Goal: Understand process/instructions: Learn about a topic

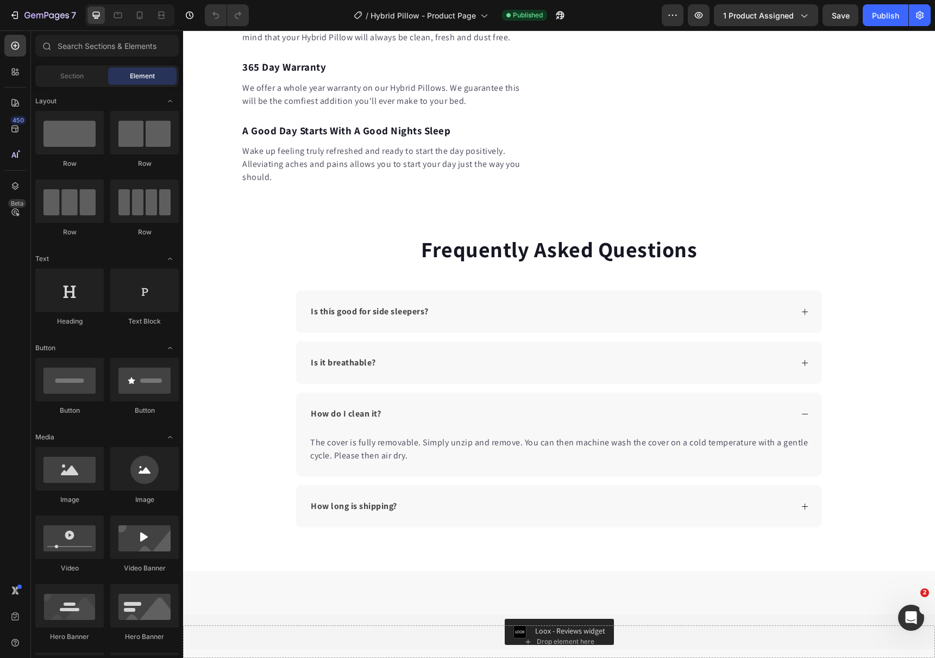
scroll to position [1692, 0]
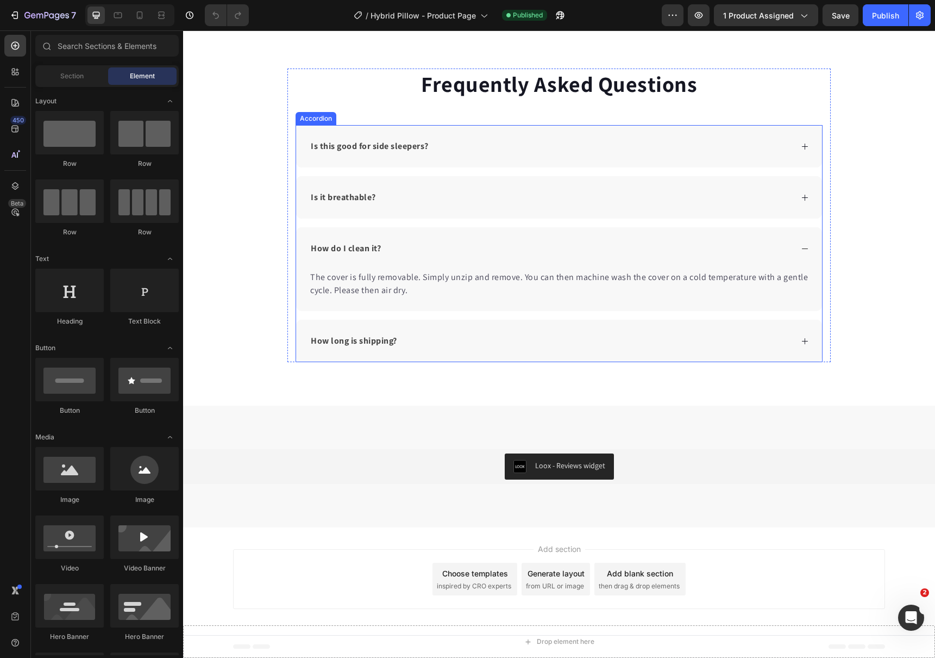
click at [498, 340] on div "How long is shipping?" at bounding box center [550, 341] width 483 height 16
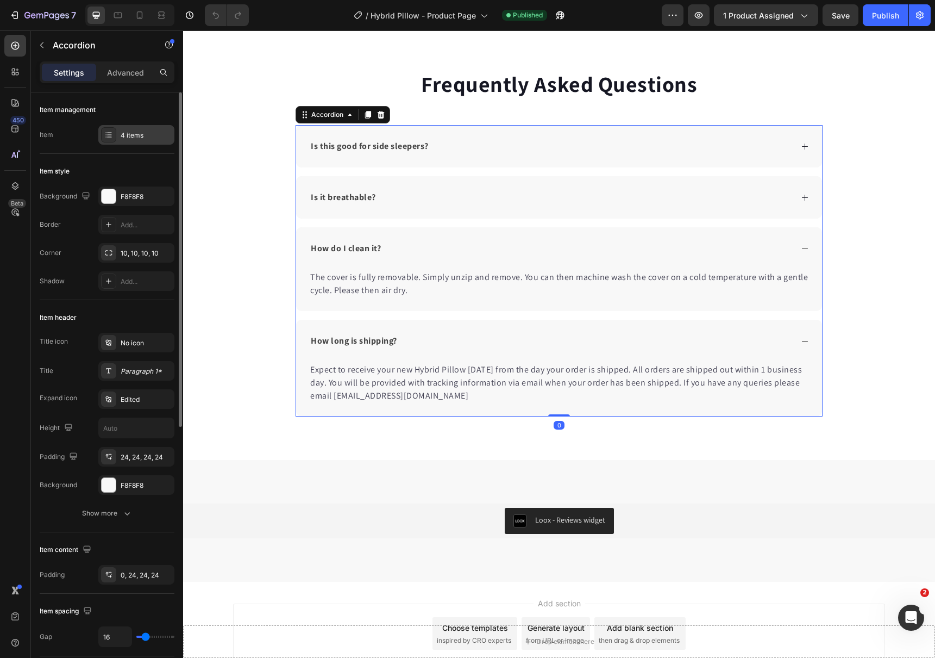
click at [129, 128] on div "4 items" at bounding box center [136, 135] width 76 height 20
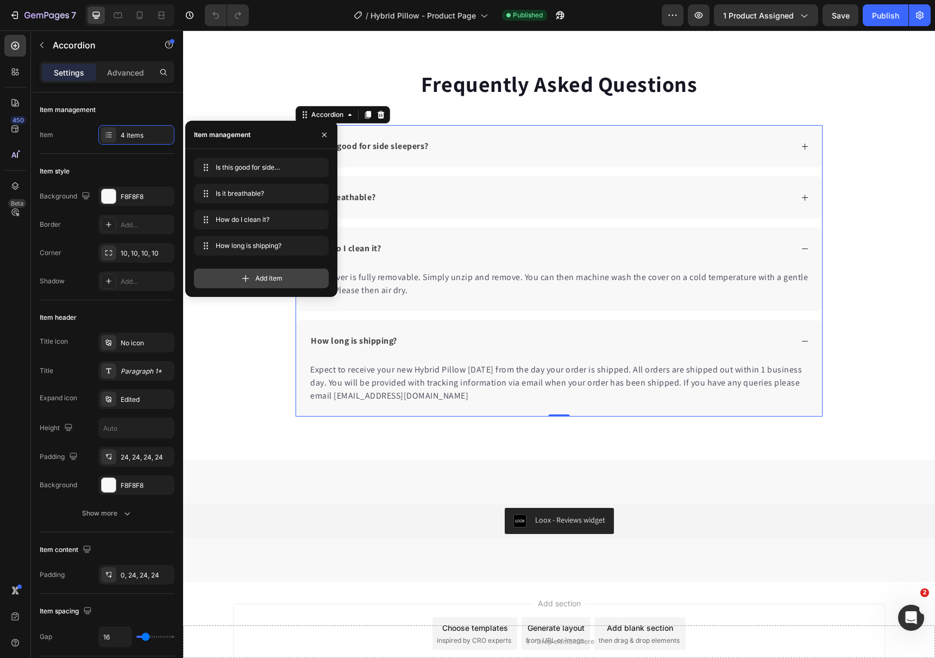
click at [244, 270] on div "Add item" at bounding box center [261, 278] width 135 height 20
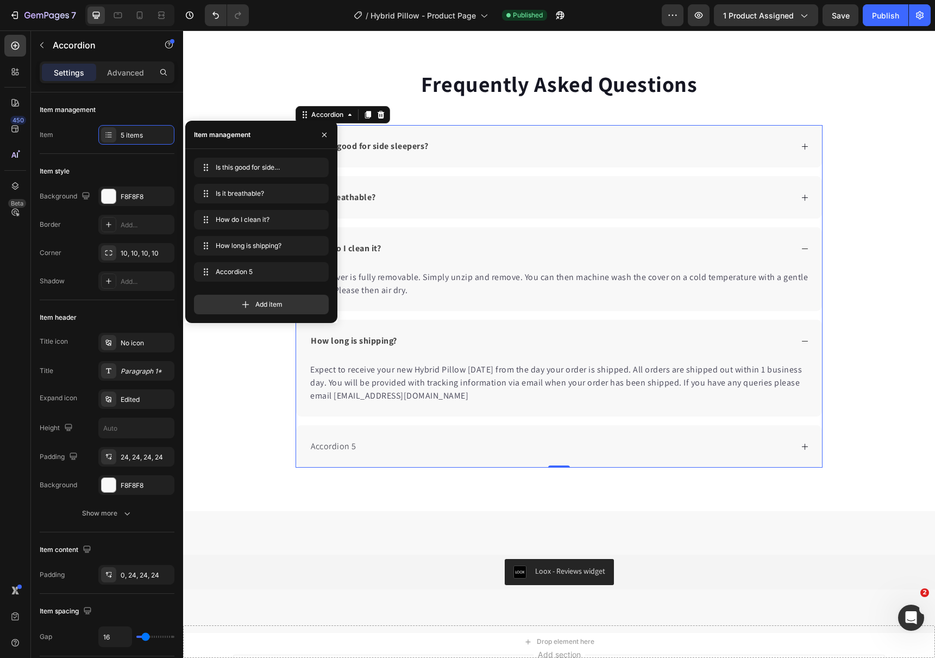
click at [331, 445] on div "Accordion 5" at bounding box center [333, 446] width 49 height 16
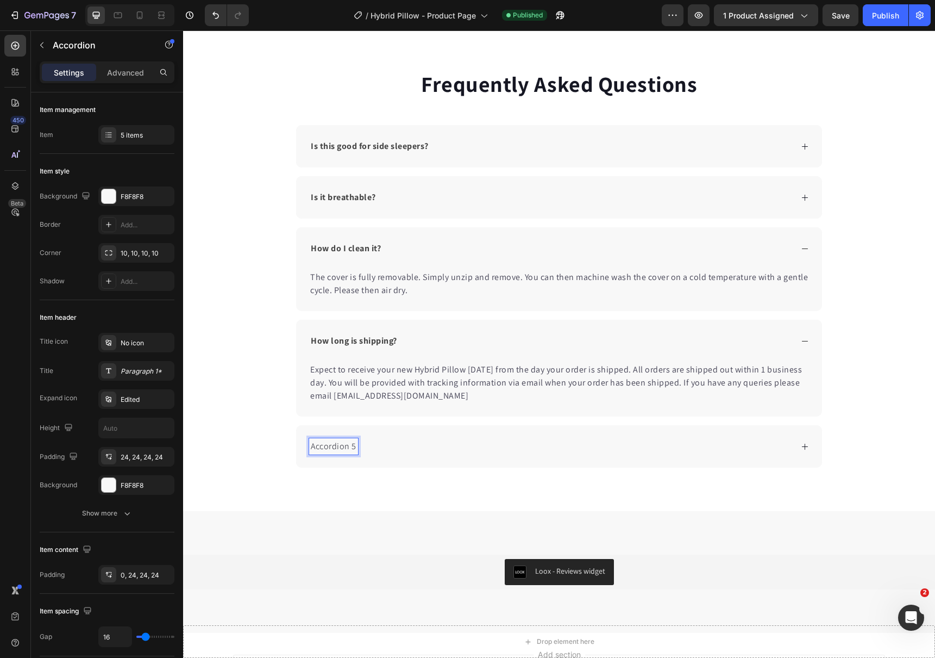
click at [331, 446] on p "Accordion 5" at bounding box center [334, 446] width 46 height 13
click at [331, 447] on p "Accordion 5" at bounding box center [334, 446] width 46 height 13
click at [346, 341] on strong "How long is shipping?" at bounding box center [354, 340] width 86 height 11
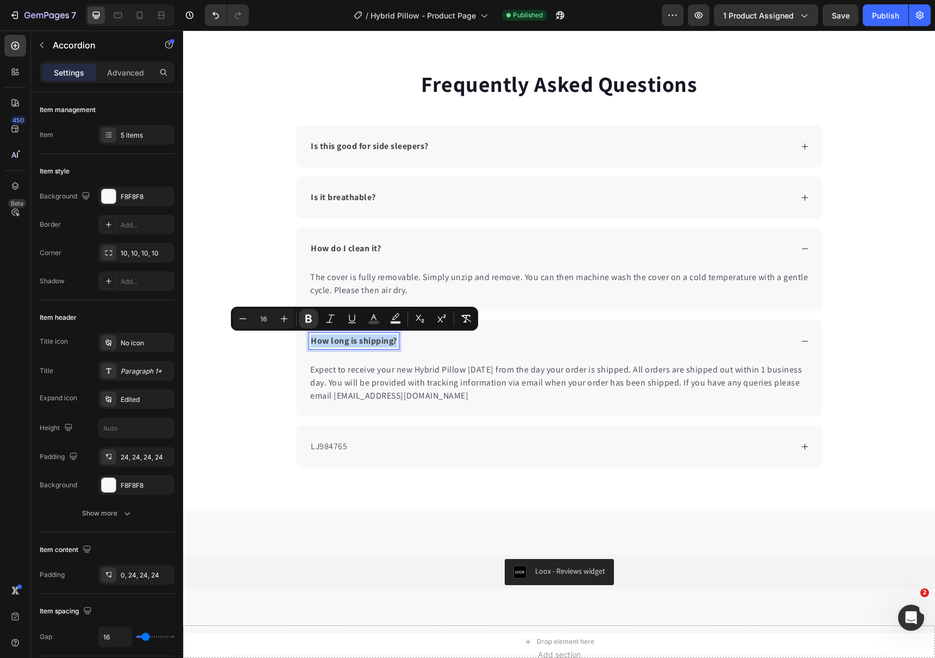
copy strong "How long is shipping?"
click at [327, 449] on span "LJ98476" at bounding box center [327, 445] width 32 height 11
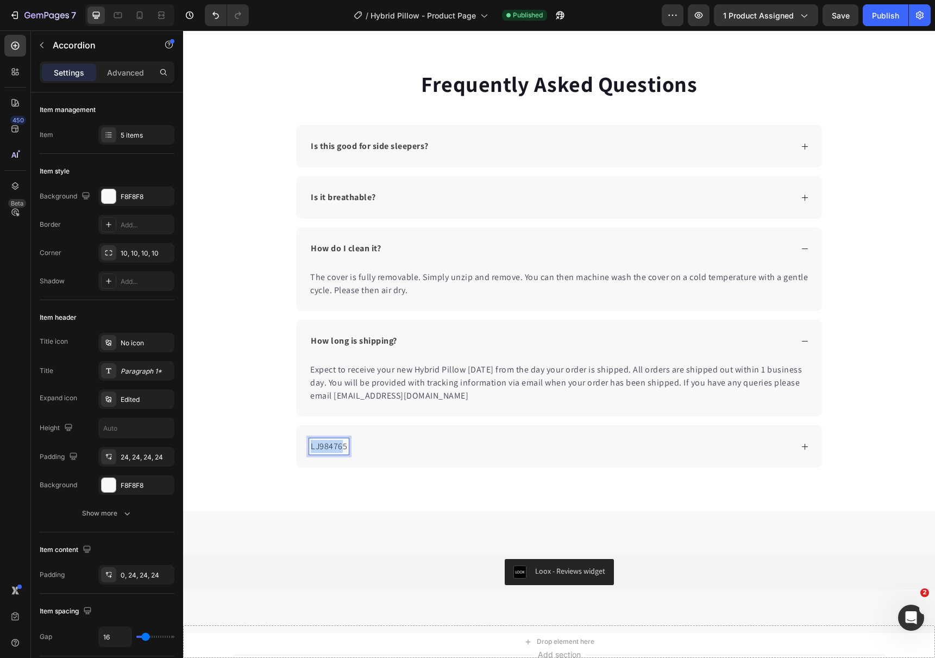
click at [327, 449] on span "LJ98476" at bounding box center [327, 445] width 32 height 11
click at [337, 445] on strong "How long is shipping?" at bounding box center [354, 445] width 86 height 11
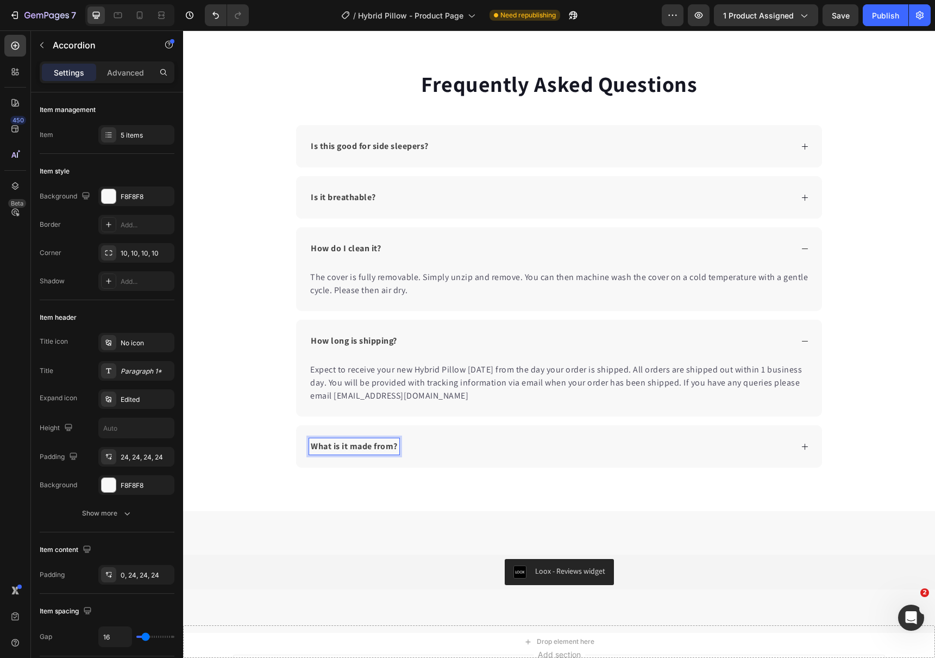
click at [498, 458] on div "What is it made from?" at bounding box center [559, 446] width 526 height 42
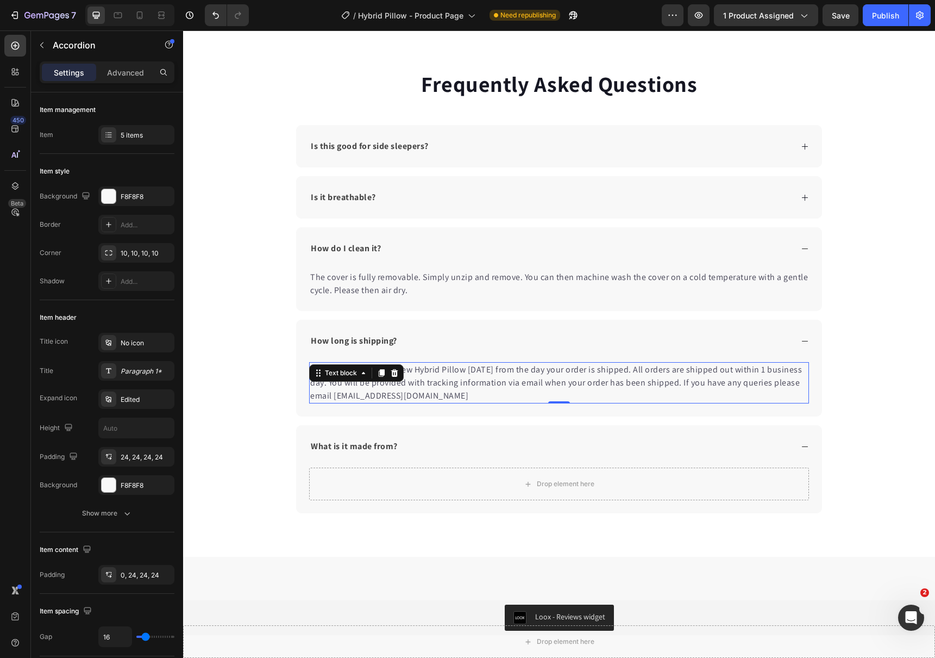
click at [445, 379] on p "Expect to receive your new Hybrid Pillow [DATE] from the day your order is ship…" at bounding box center [559, 382] width 498 height 39
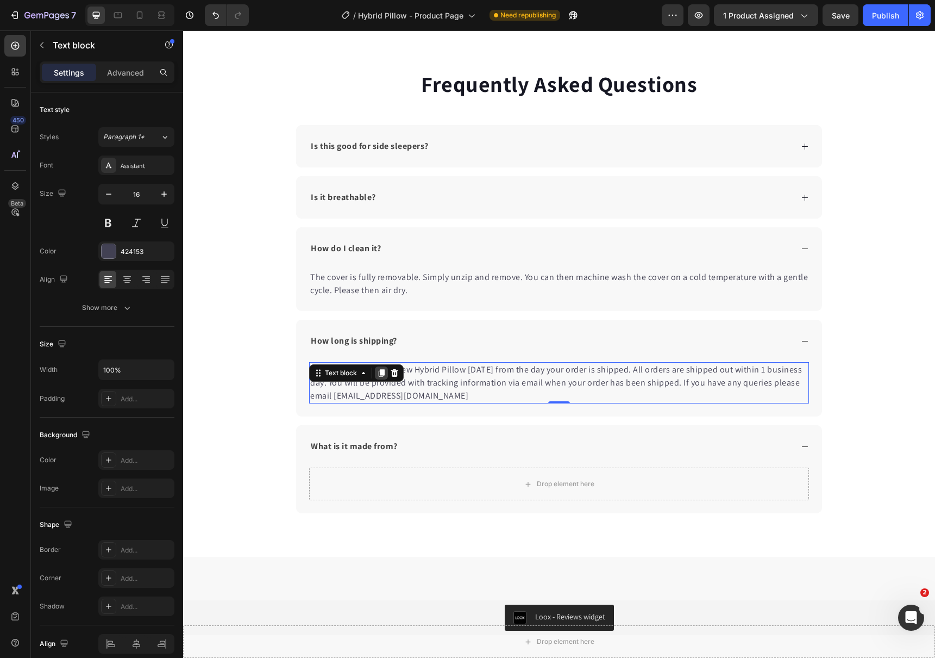
click at [381, 370] on icon at bounding box center [382, 374] width 6 height 8
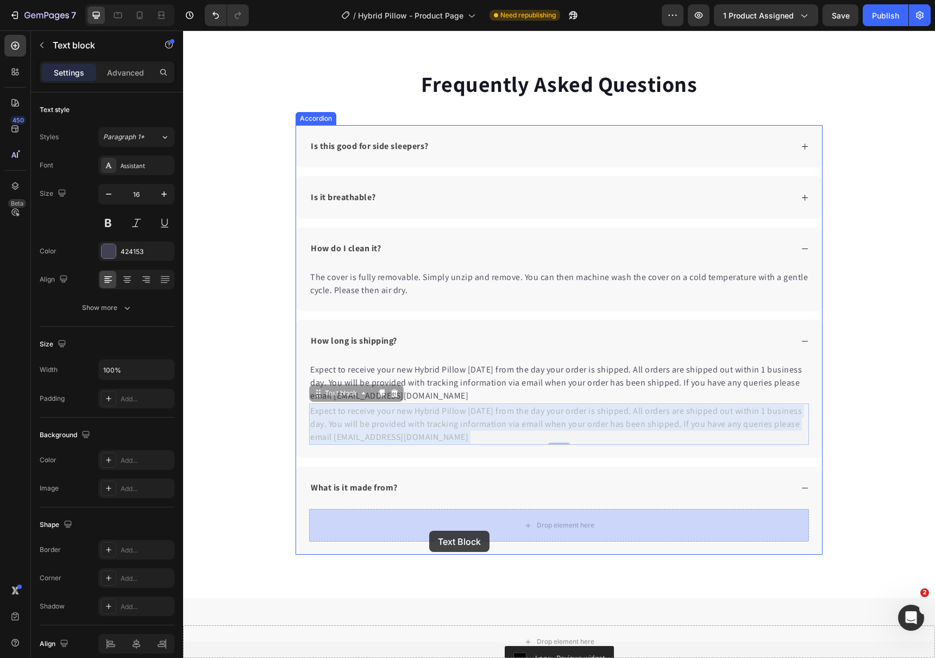
drag, startPoint x: 391, startPoint y: 422, endPoint x: 429, endPoint y: 530, distance: 115.3
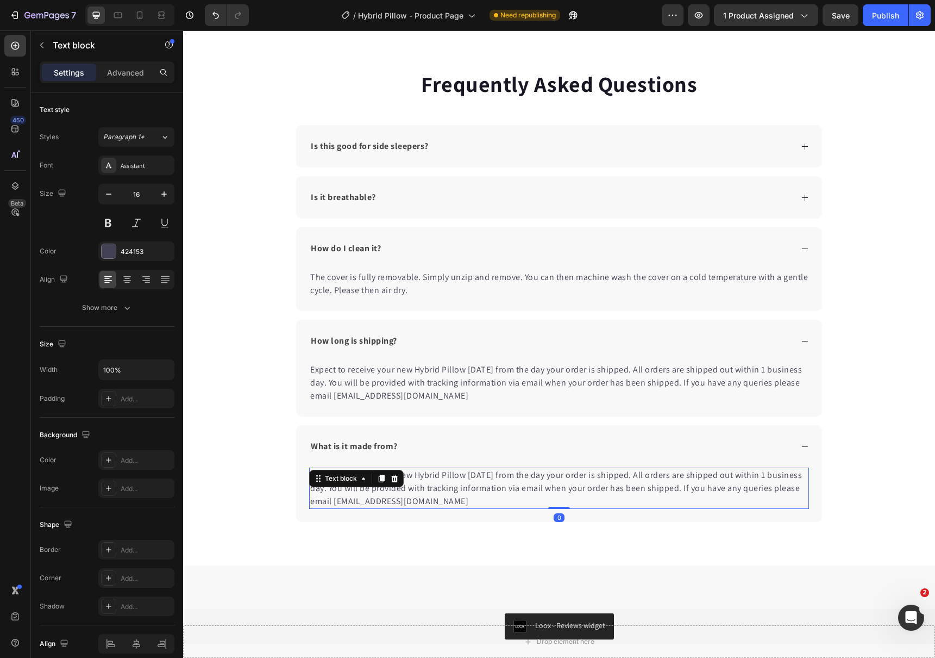
click at [366, 499] on p "Expect to receive your new Hybrid Pillow [DATE] from the day your order is ship…" at bounding box center [559, 487] width 498 height 39
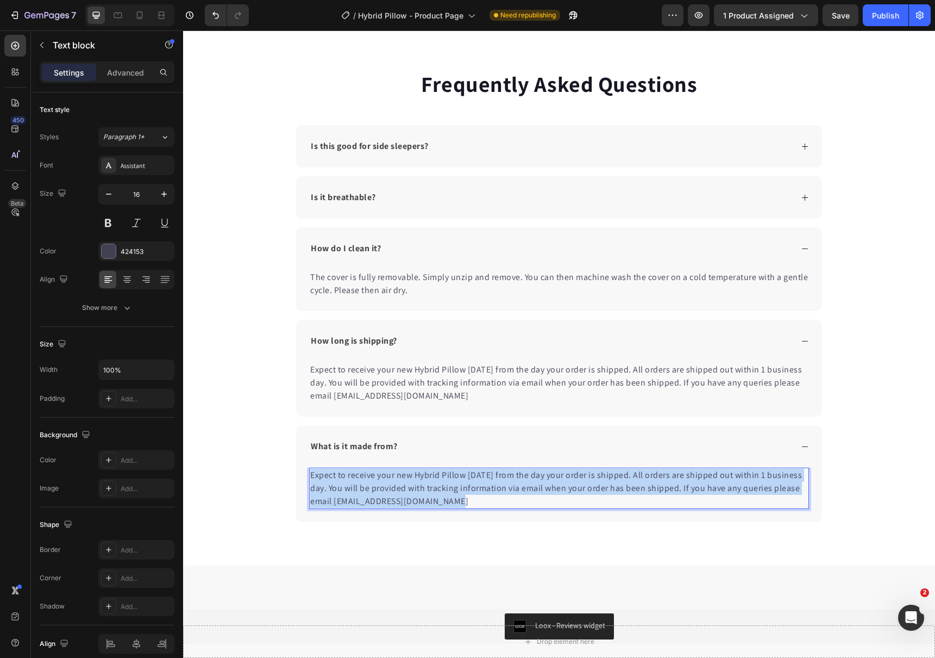
click at [366, 499] on p "Expect to receive your new Hybrid Pillow [DATE] from the day your order is ship…" at bounding box center [559, 487] width 498 height 39
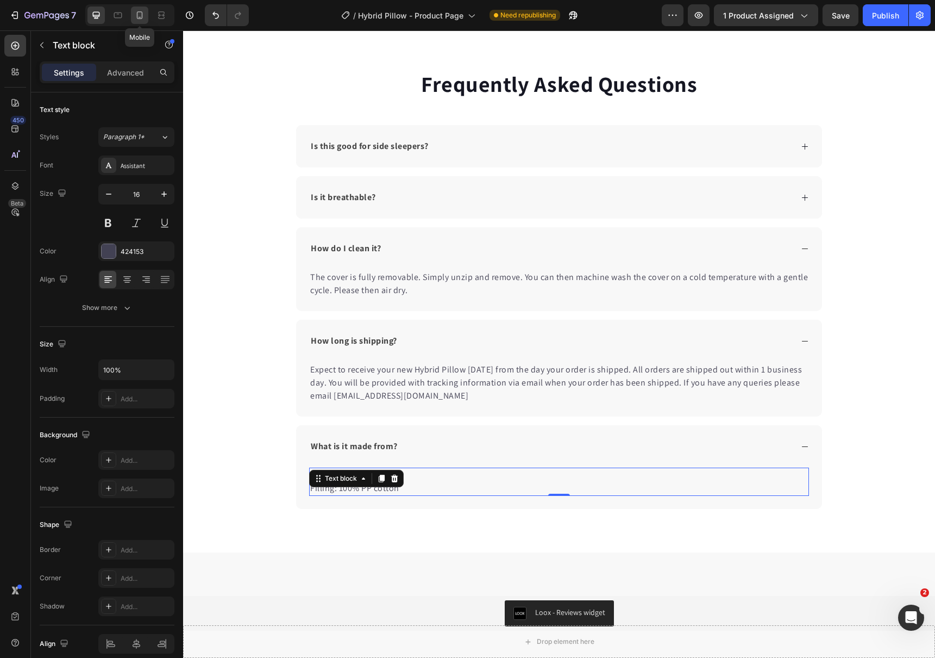
click at [143, 20] on icon at bounding box center [139, 15] width 11 height 11
type input "14"
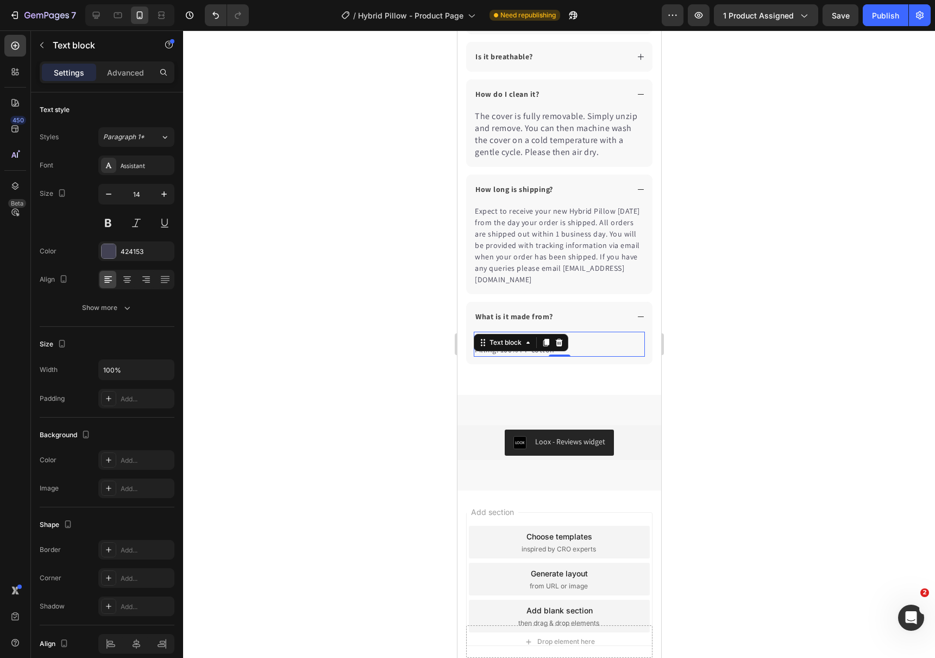
scroll to position [2023, 0]
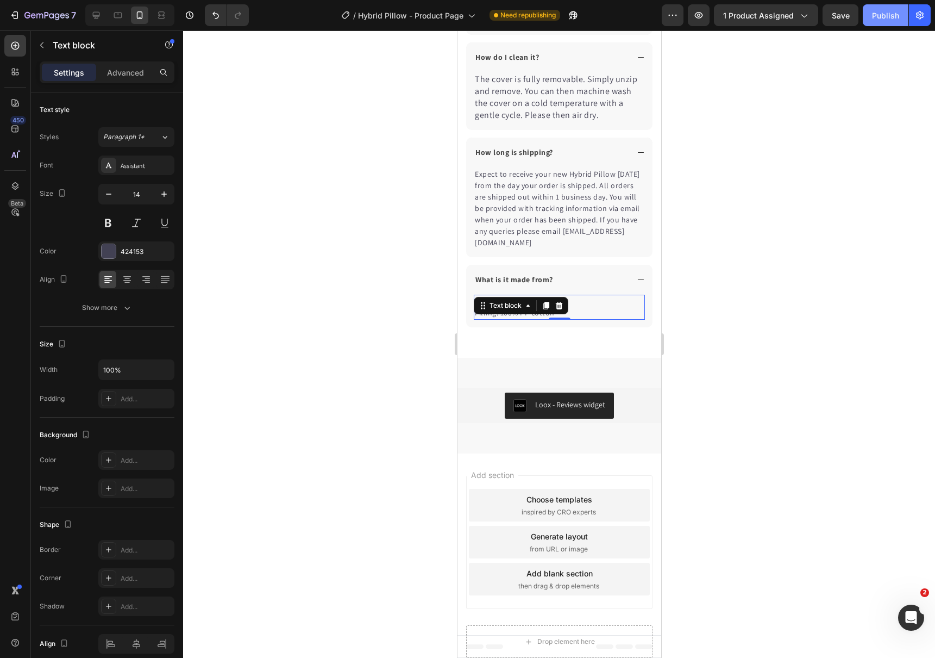
click at [888, 18] on div "Publish" at bounding box center [885, 15] width 27 height 11
click at [47, 16] on icon "button" at bounding box center [46, 15] width 45 height 9
